Goal: Transaction & Acquisition: Subscribe to service/newsletter

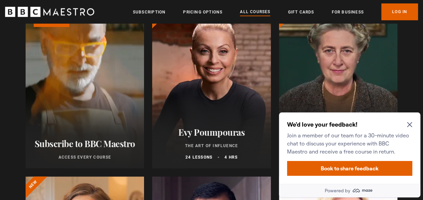
scroll to position [244, 0]
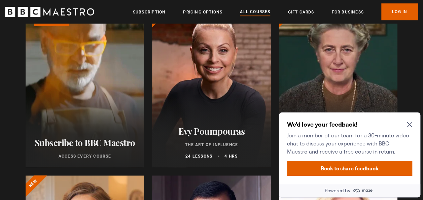
click at [410, 124] on icon "Close Maze Prompt" at bounding box center [409, 124] width 5 height 5
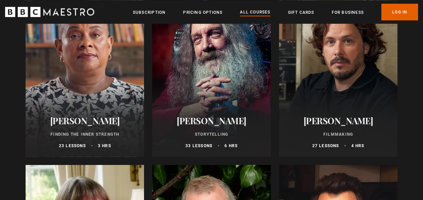
scroll to position [1953, 0]
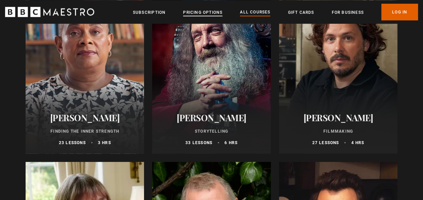
click at [212, 12] on link "Pricing Options" at bounding box center [202, 12] width 39 height 7
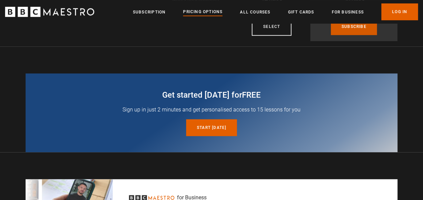
scroll to position [242, 0]
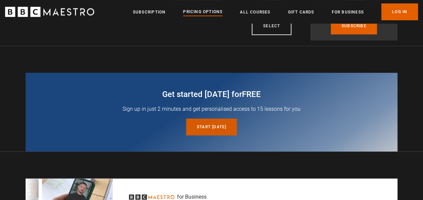
click at [230, 127] on link "Start today for free" at bounding box center [211, 126] width 51 height 17
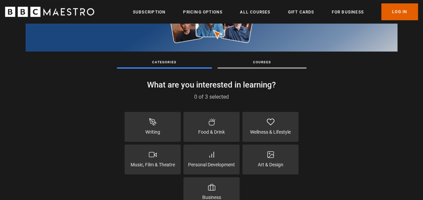
click at [175, 129] on div "Writing" at bounding box center [153, 127] width 56 height 30
click at [217, 133] on p "Food & Drink" at bounding box center [211, 132] width 27 height 7
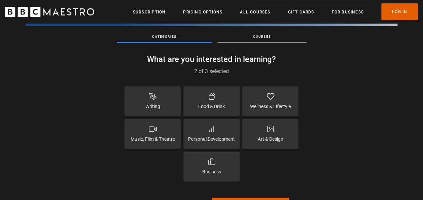
scroll to position [105, 0]
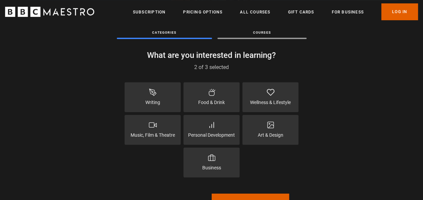
click at [221, 129] on div "Personal Development" at bounding box center [211, 130] width 56 height 30
click at [277, 132] on p "Art & Design" at bounding box center [271, 135] width 26 height 7
click at [164, 128] on div "Music, Film & Theatre" at bounding box center [153, 130] width 56 height 30
click at [280, 98] on div "Wellness & Lifestyle" at bounding box center [270, 97] width 56 height 30
click at [155, 139] on div "Music, Film & Theatre" at bounding box center [153, 130] width 56 height 30
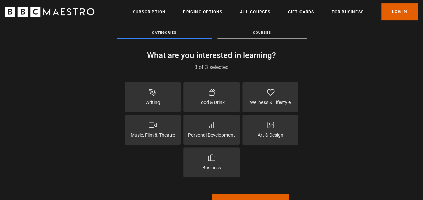
click at [228, 94] on div "Food & Drink" at bounding box center [211, 97] width 56 height 30
click at [147, 133] on p "Music, Film & Theatre" at bounding box center [153, 135] width 44 height 7
click at [147, 134] on p "Music, Film & Theatre" at bounding box center [153, 135] width 44 height 7
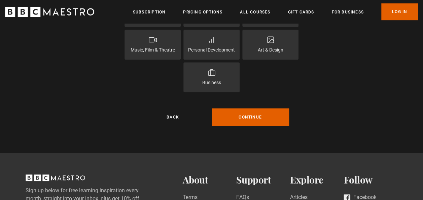
scroll to position [191, 0]
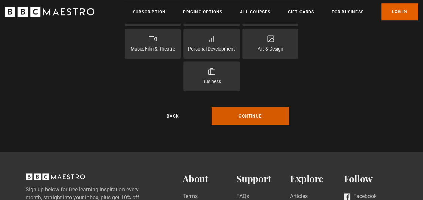
click at [262, 118] on button "Continue" at bounding box center [250, 116] width 77 height 18
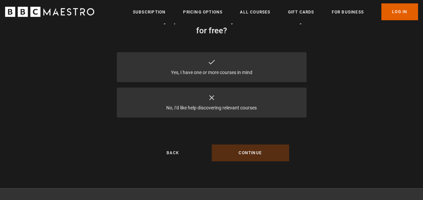
scroll to position [56, 0]
click at [258, 65] on div "Yes, I have one or more courses in mind" at bounding box center [212, 67] width 190 height 30
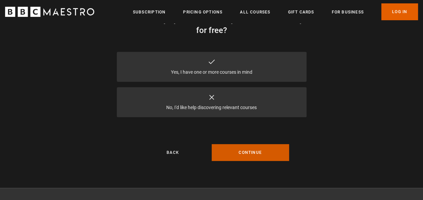
click at [253, 155] on button "Continue" at bounding box center [250, 152] width 77 height 17
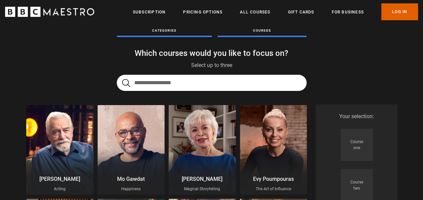
scroll to position [9, 0]
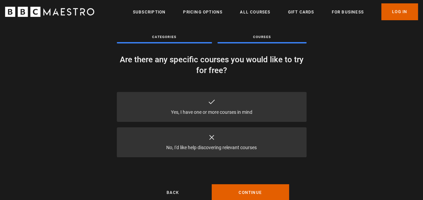
scroll to position [15, 0]
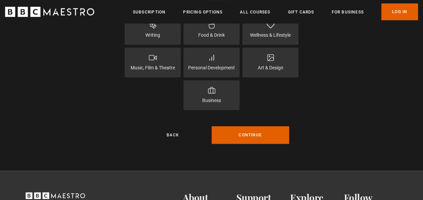
scroll to position [173, 0]
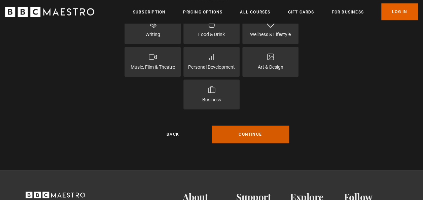
click at [242, 133] on button "Continue" at bounding box center [250, 135] width 77 height 18
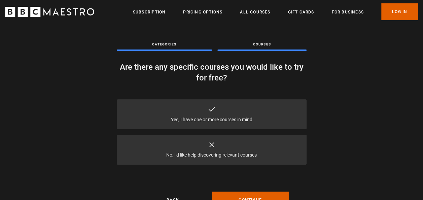
scroll to position [9, 0]
click at [246, 111] on div "Yes, I have one or more courses in mind" at bounding box center [212, 114] width 190 height 30
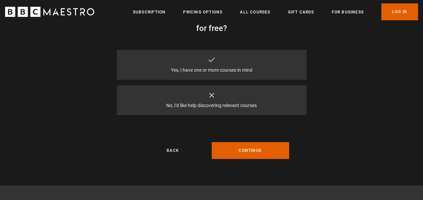
scroll to position [59, 0]
click at [248, 151] on button "Continue" at bounding box center [250, 150] width 77 height 17
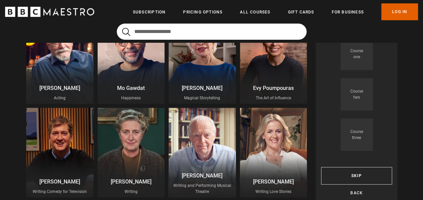
scroll to position [106, 0]
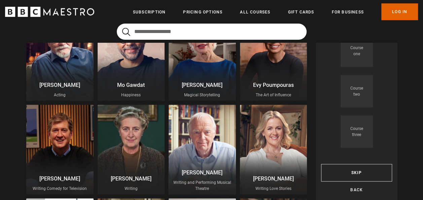
click at [248, 151] on div at bounding box center [273, 150] width 67 height 90
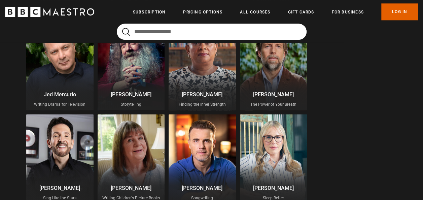
scroll to position [378, 0]
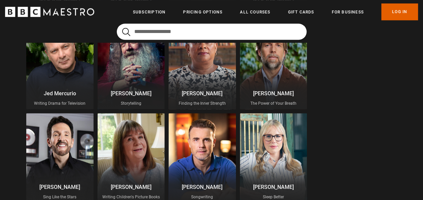
click at [44, 92] on p "Jed Mercurio" at bounding box center [60, 94] width 62 height 8
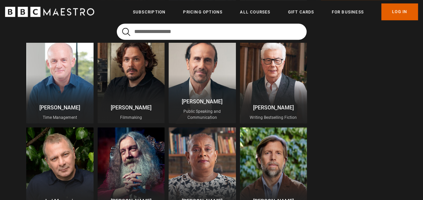
scroll to position [271, 0]
click at [263, 114] on p "Writing Bestselling Fiction" at bounding box center [274, 117] width 62 height 6
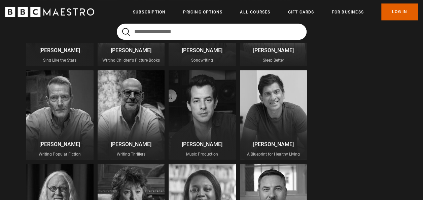
scroll to position [511, 0]
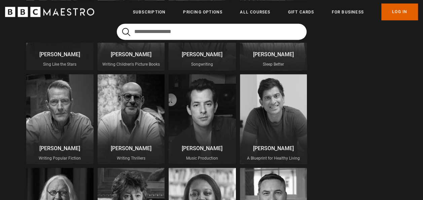
click at [146, 121] on div at bounding box center [131, 119] width 67 height 90
click at [130, 119] on div at bounding box center [131, 119] width 67 height 90
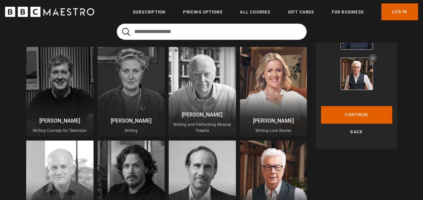
scroll to position [165, 0]
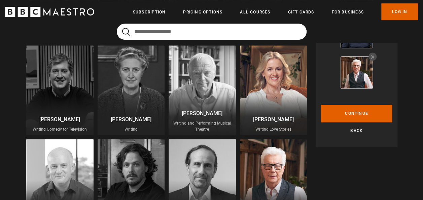
click at [0, 0] on div at bounding box center [0, 0] width 0 height 0
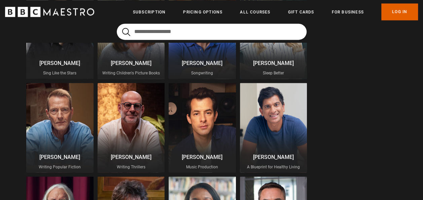
scroll to position [504, 0]
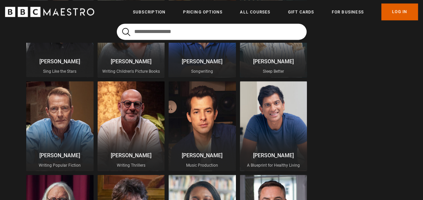
click at [130, 117] on div at bounding box center [131, 126] width 67 height 90
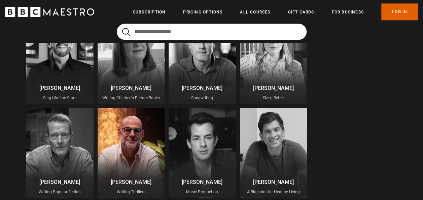
scroll to position [476, 0]
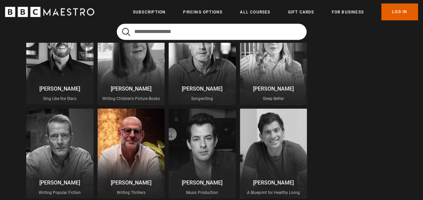
click at [77, 139] on div at bounding box center [59, 153] width 67 height 90
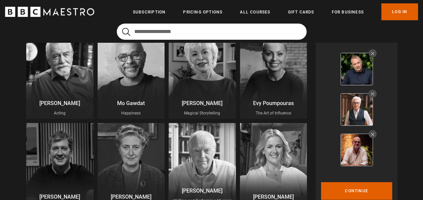
scroll to position [121, 0]
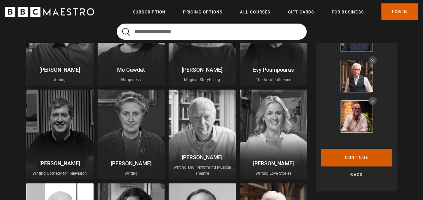
click at [341, 154] on button "Continue" at bounding box center [356, 158] width 71 height 18
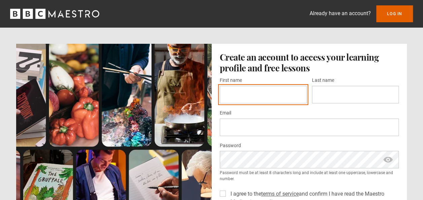
click at [254, 96] on input "First name *" at bounding box center [263, 95] width 87 height 18
type input "******"
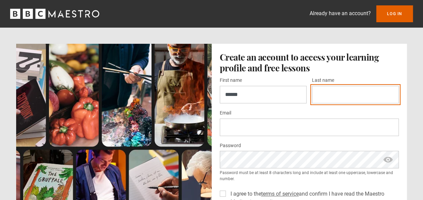
type input "******"
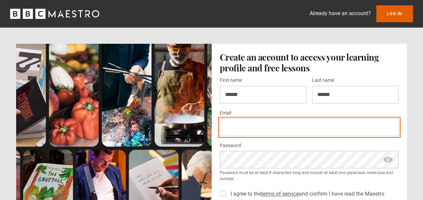
type input "**********"
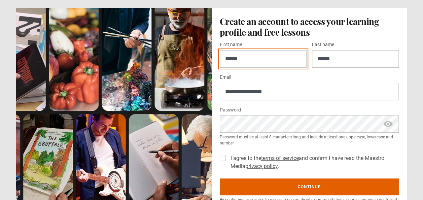
scroll to position [41, 0]
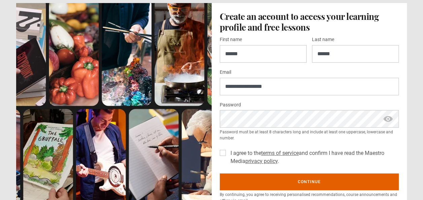
click at [338, 94] on div "**********" at bounding box center [309, 100] width 179 height 130
click at [388, 119] on span "show password" at bounding box center [388, 118] width 11 height 17
click at [228, 150] on label "I agree to the terms of service and confirm I have read the Maestro Media priva…" at bounding box center [313, 157] width 171 height 16
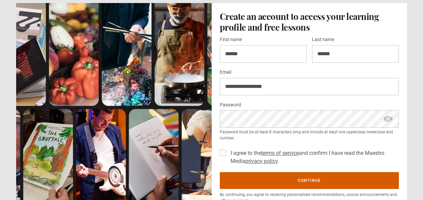
click at [285, 180] on button "Continue" at bounding box center [309, 180] width 179 height 17
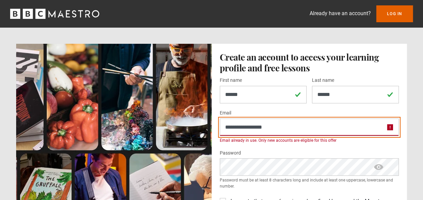
click at [282, 128] on input "**********" at bounding box center [309, 127] width 179 height 18
type input "**********"
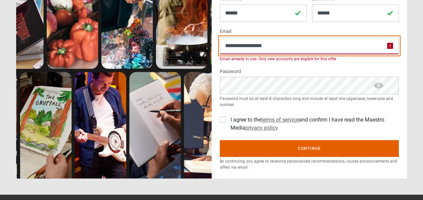
scroll to position [82, 0]
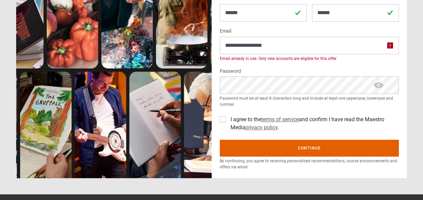
click at [379, 84] on span "show password" at bounding box center [378, 84] width 11 height 17
click at [374, 179] on section "**********" at bounding box center [211, 52] width 423 height 268
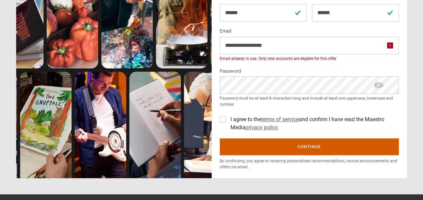
click at [338, 143] on button "Continue" at bounding box center [309, 146] width 179 height 17
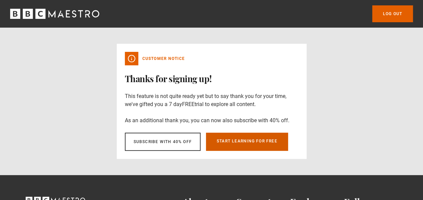
click at [251, 146] on link "Start learning for free" at bounding box center [247, 142] width 82 height 18
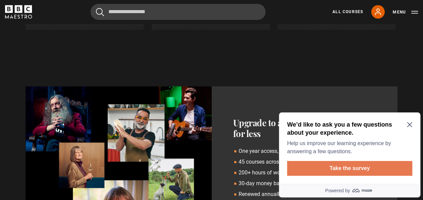
scroll to position [416, 0]
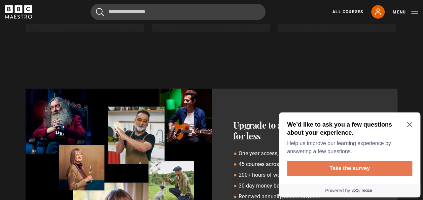
click at [359, 170] on button "Take the survey" at bounding box center [349, 168] width 125 height 15
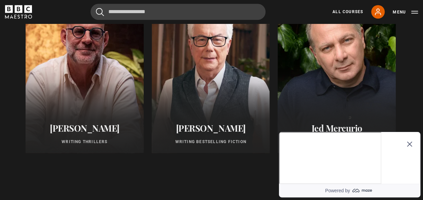
scroll to position [295, 0]
click at [244, 170] on div "Your Picks [PERSON_NAME] Writing Thrillers [PERSON_NAME] Writing Bestselling Fi…" at bounding box center [211, 75] width 423 height 216
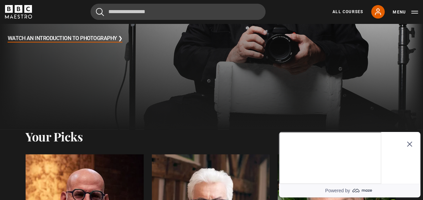
scroll to position [0, 0]
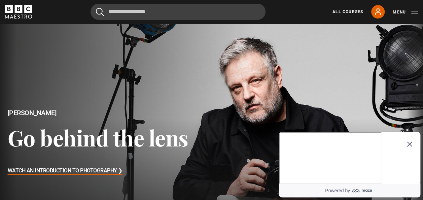
click at [215, 79] on div at bounding box center [212, 143] width 434 height 244
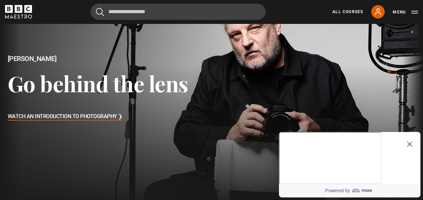
scroll to position [55, 0]
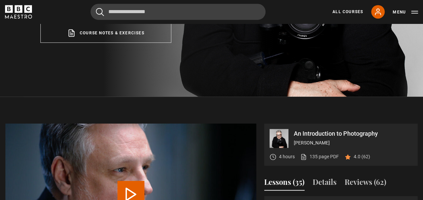
scroll to position [193, 0]
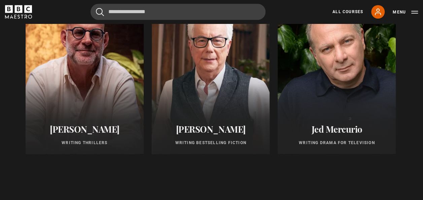
scroll to position [297, 0]
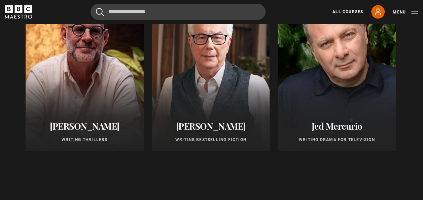
click at [325, 104] on div at bounding box center [337, 70] width 130 height 178
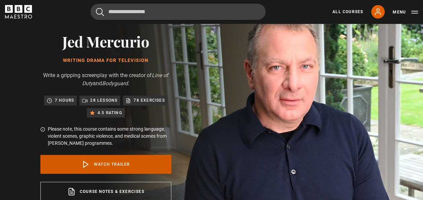
scroll to position [42, 0]
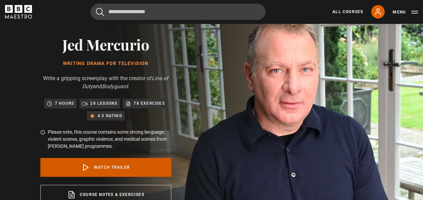
click at [108, 164] on link "Watch Trailer" at bounding box center [105, 167] width 131 height 19
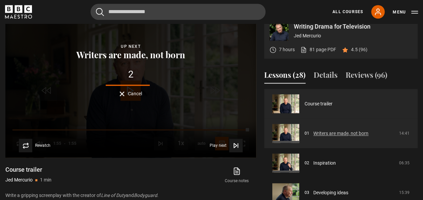
click at [337, 134] on link "Writers are made, not born" at bounding box center [340, 133] width 55 height 7
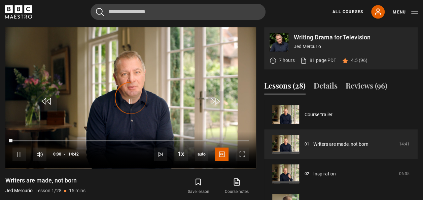
scroll to position [300, 0]
click at [56, 139] on div "10s Skip Back 10 seconds Pause 10s Skip Forward 10 seconds Loaded : 29.48% 02:5…" at bounding box center [130, 149] width 251 height 37
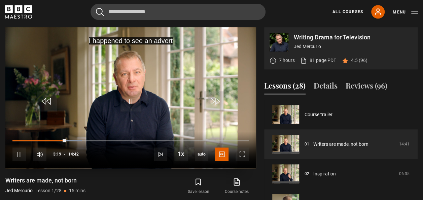
click at [56, 139] on div "10s Skip Back 10 seconds Pause 10s Skip Forward 10 seconds Loaded : 29.48% 02:5…" at bounding box center [130, 149] width 251 height 37
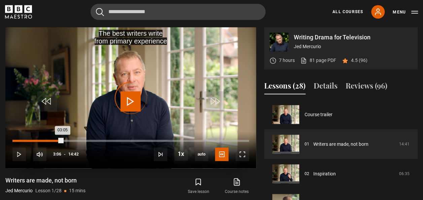
drag, startPoint x: 65, startPoint y: 140, endPoint x: 59, endPoint y: 141, distance: 6.1
click at [59, 141] on div "10s Skip Back 10 seconds Play 10s Skip Forward 10 seconds Loaded : 0.00% 02:51 …" at bounding box center [130, 149] width 251 height 37
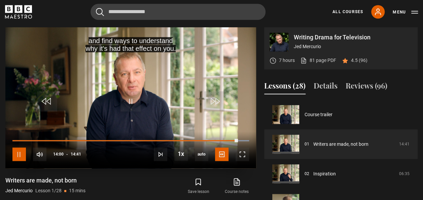
click at [21, 150] on span "Video Player" at bounding box center [18, 153] width 13 height 13
